Goal: Information Seeking & Learning: Check status

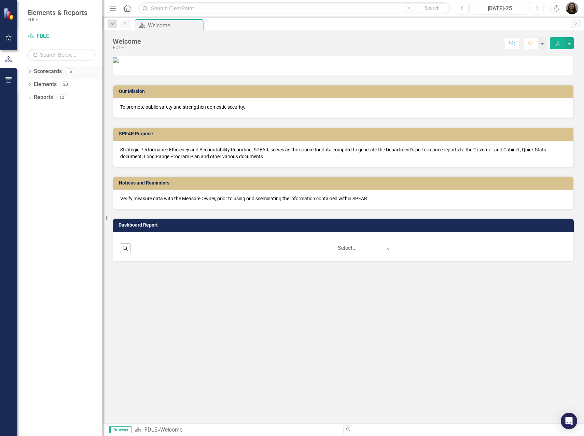
click at [62, 73] on div "Scorecards 6" at bounding box center [68, 72] width 69 height 13
click at [51, 73] on link "Scorecards" at bounding box center [48, 72] width 28 height 8
click at [29, 72] on icon "Dropdown" at bounding box center [29, 72] width 5 height 4
click at [48, 136] on link "Lethality Assessment Tracking" at bounding box center [70, 136] width 65 height 8
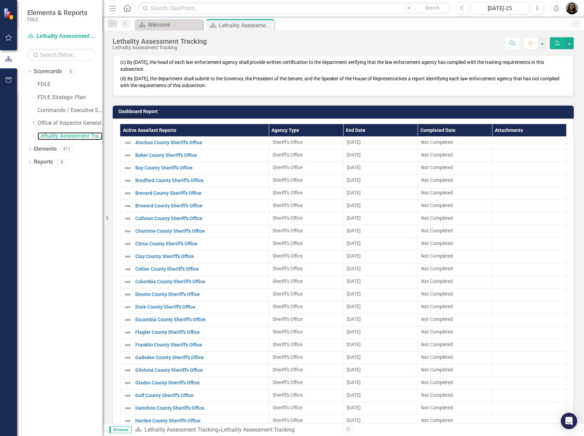
scroll to position [374, 0]
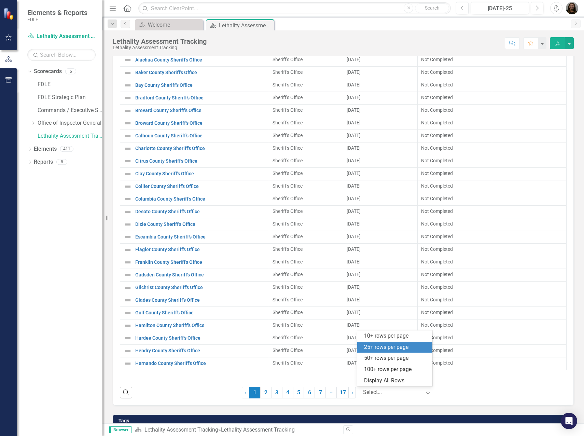
click at [392, 391] on div at bounding box center [392, 392] width 58 height 9
click at [401, 381] on div "Display All Rows" at bounding box center [396, 381] width 64 height 8
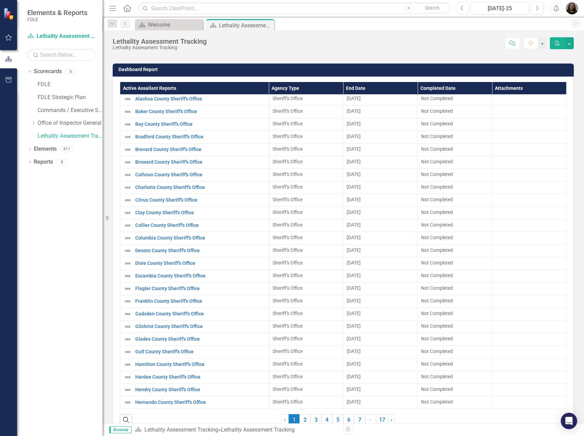
scroll to position [268, 0]
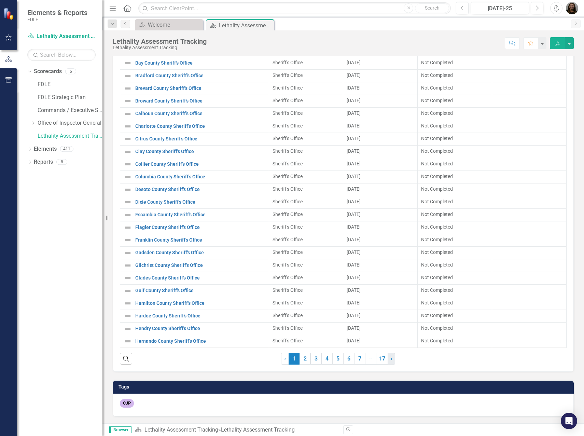
click at [391, 360] on span "›" at bounding box center [392, 358] width 2 height 6
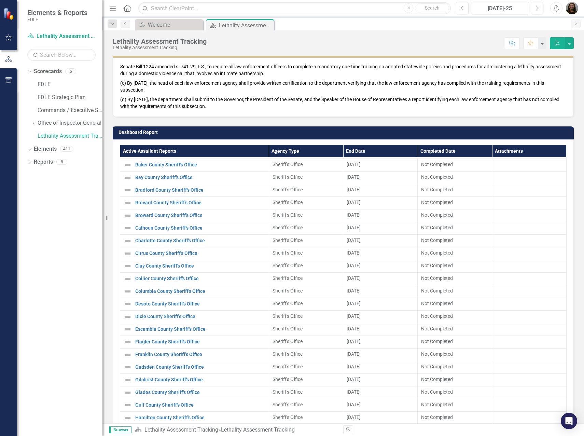
scroll to position [247, 0]
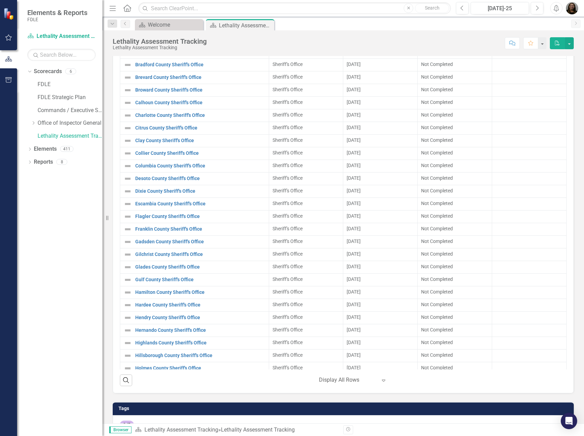
click at [341, 377] on div at bounding box center [348, 379] width 58 height 9
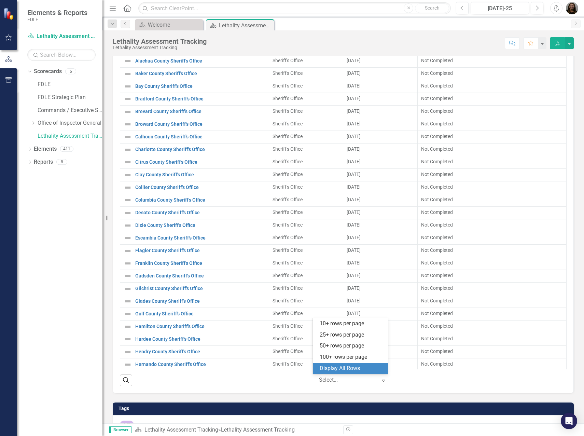
click at [327, 371] on div "Display All Rows" at bounding box center [352, 368] width 64 height 8
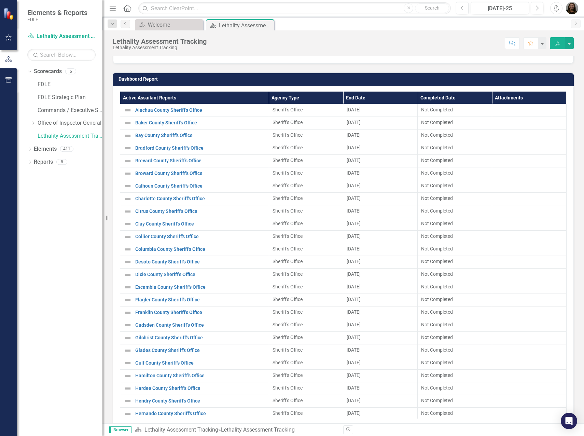
scroll to position [329, 0]
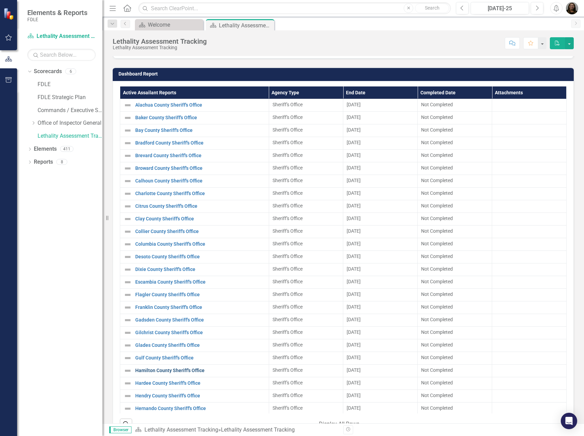
drag, startPoint x: 123, startPoint y: 102, endPoint x: 235, endPoint y: 371, distance: 290.7
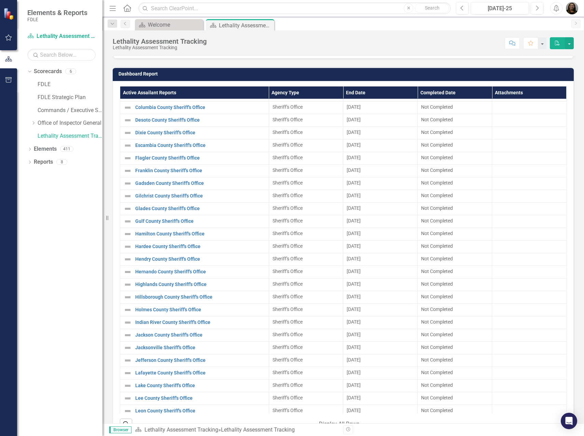
scroll to position [0, 0]
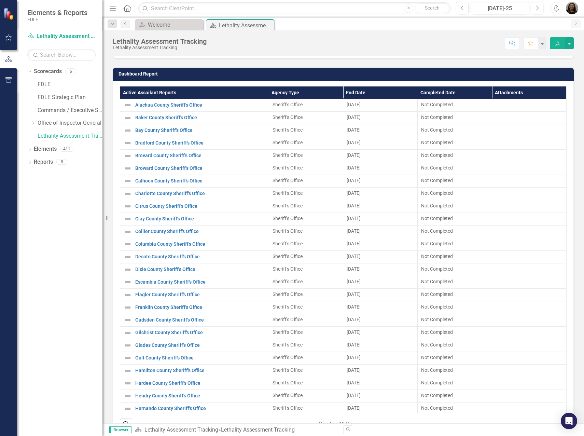
click at [558, 43] on icon "PDF" at bounding box center [557, 43] width 6 height 5
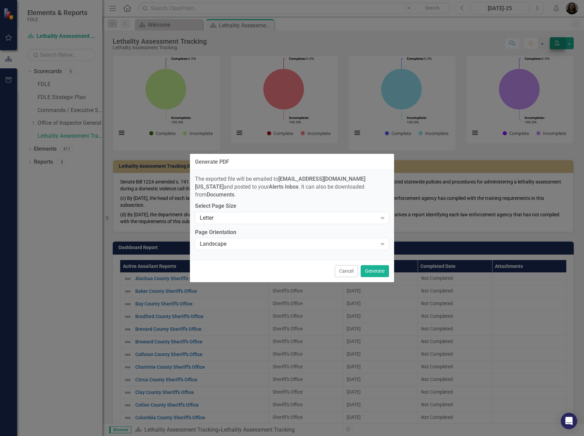
scroll to position [329, 0]
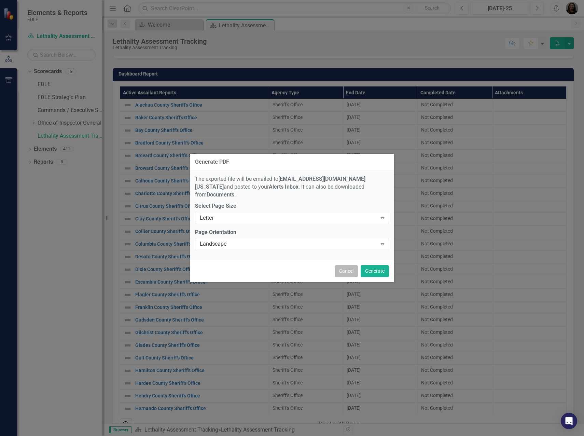
click at [340, 270] on button "Cancel" at bounding box center [346, 271] width 23 height 12
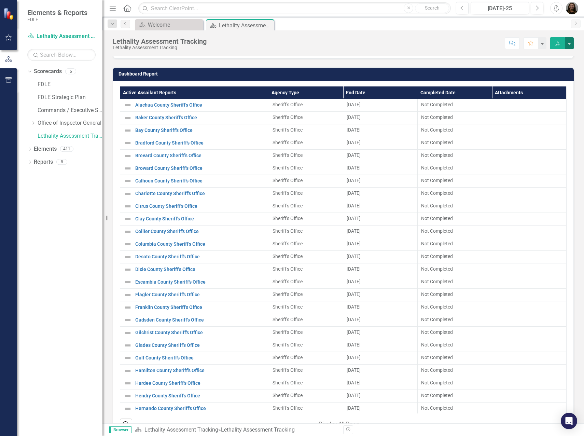
click at [572, 47] on button "button" at bounding box center [569, 43] width 9 height 12
click at [266, 56] on div "Lethality Assessment Tracking Lethality Assessment Tracking Score: N/A [DATE]-2…" at bounding box center [343, 226] width 482 height 393
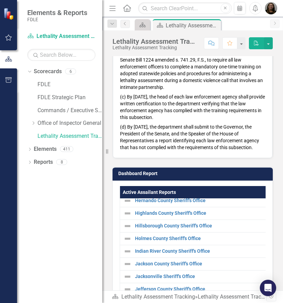
scroll to position [239, 0]
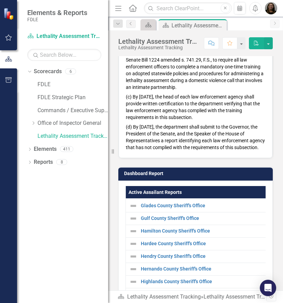
click at [108, 150] on div "Resize" at bounding box center [110, 151] width 5 height 303
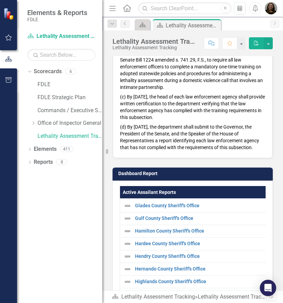
drag, startPoint x: 112, startPoint y: 151, endPoint x: 17, endPoint y: 152, distance: 95.6
click at [17, 152] on div "Elements & Reports FDLE Scorecard Lethality Assessment Tracking Search Dropdown…" at bounding box center [51, 151] width 102 height 303
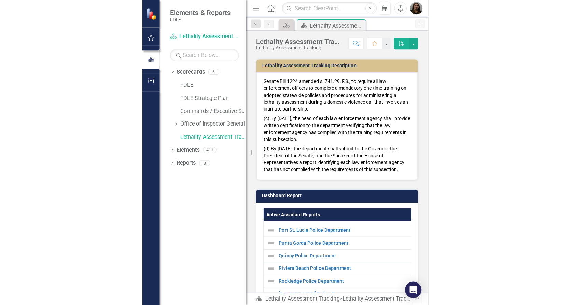
scroll to position [423, 0]
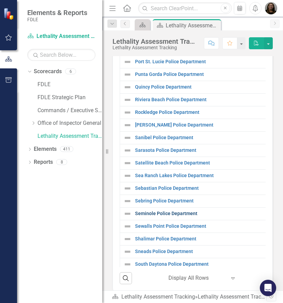
click at [165, 216] on link "Seminole Police Department" at bounding box center [199, 213] width 128 height 5
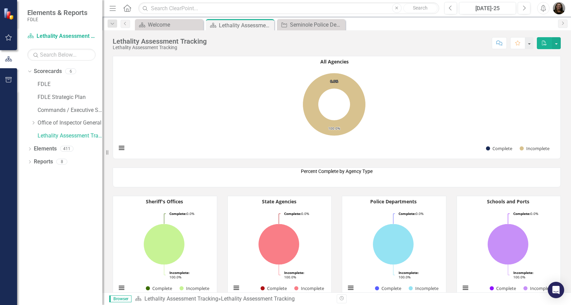
scroll to position [427, 0]
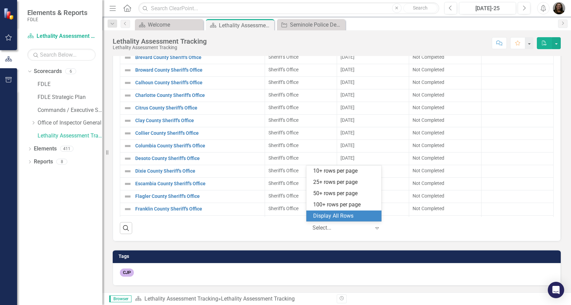
click at [316, 228] on div at bounding box center [342, 228] width 58 height 9
click at [319, 216] on div "Display All Rows" at bounding box center [345, 216] width 64 height 8
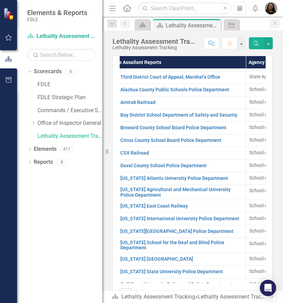
scroll to position [4440, 12]
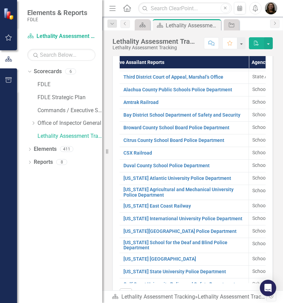
drag, startPoint x: 150, startPoint y: 207, endPoint x: 153, endPoint y: 205, distance: 3.5
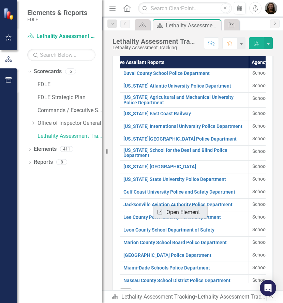
scroll to position [4543, 12]
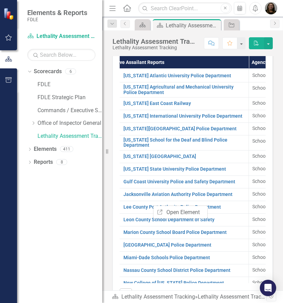
click at [121, 186] on div "Gulf Coast University Police and Safety Department" at bounding box center [179, 182] width 134 height 8
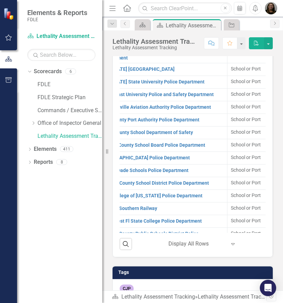
scroll to position [4567, 33]
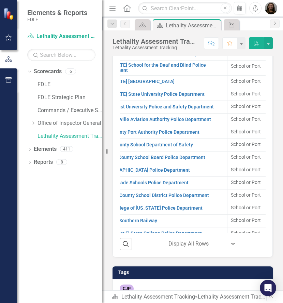
click at [178, 151] on td "Leon County School Department of Safety Link Open Element" at bounding box center [157, 144] width 141 height 13
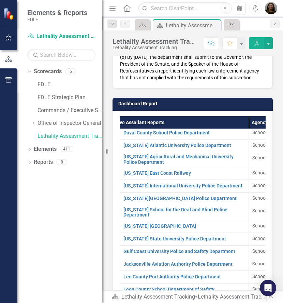
scroll to position [394, 0]
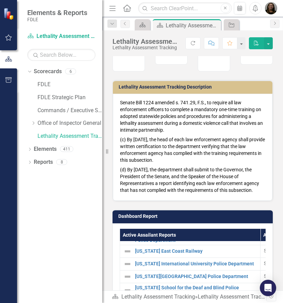
scroll to position [408, 0]
